Goal: Find specific page/section: Find specific page/section

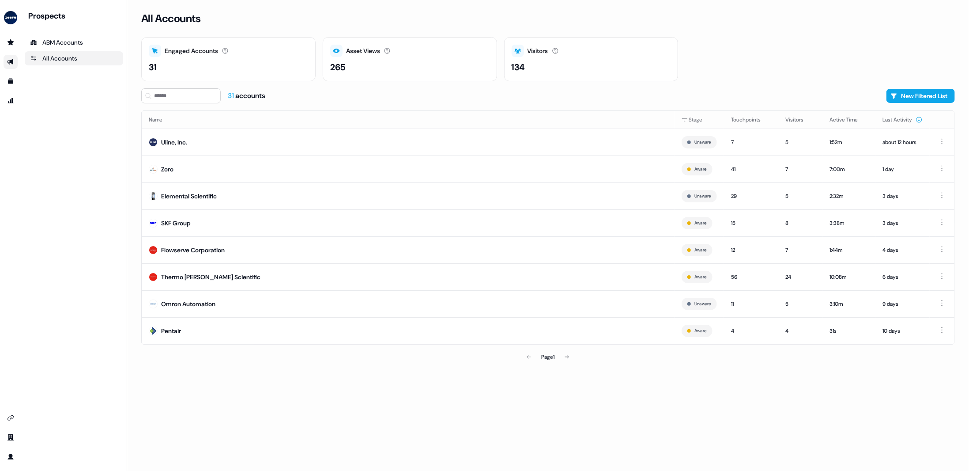
click at [4, 61] on link "Go to outbound experience" at bounding box center [11, 62] width 14 height 14
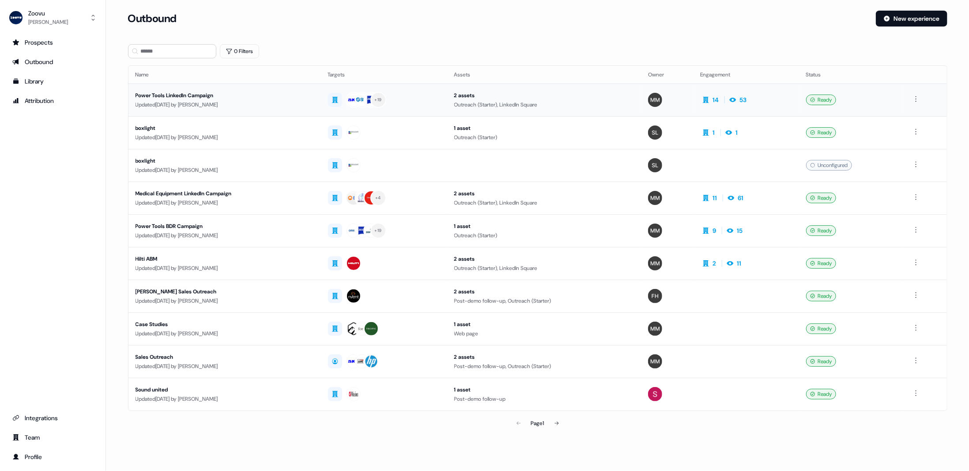
click at [723, 104] on div "14 53" at bounding box center [724, 100] width 46 height 12
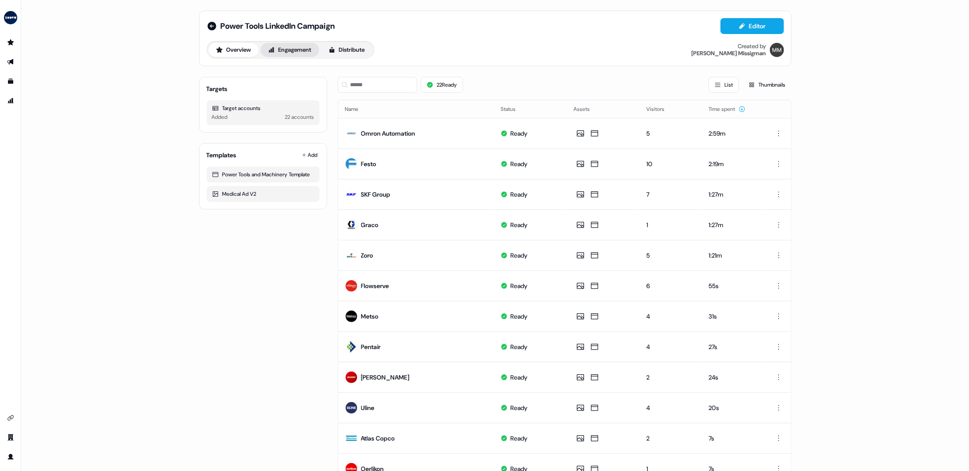
click at [275, 44] on button "Engagement" at bounding box center [290, 50] width 59 height 14
